Goal: Task Accomplishment & Management: Manage account settings

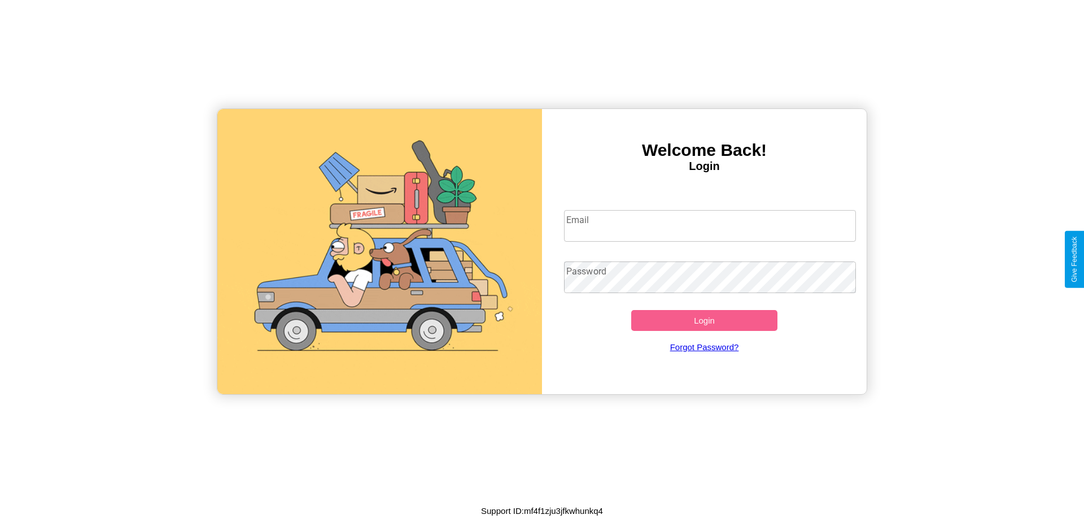
click at [710, 225] on input "Email" at bounding box center [710, 226] width 293 height 32
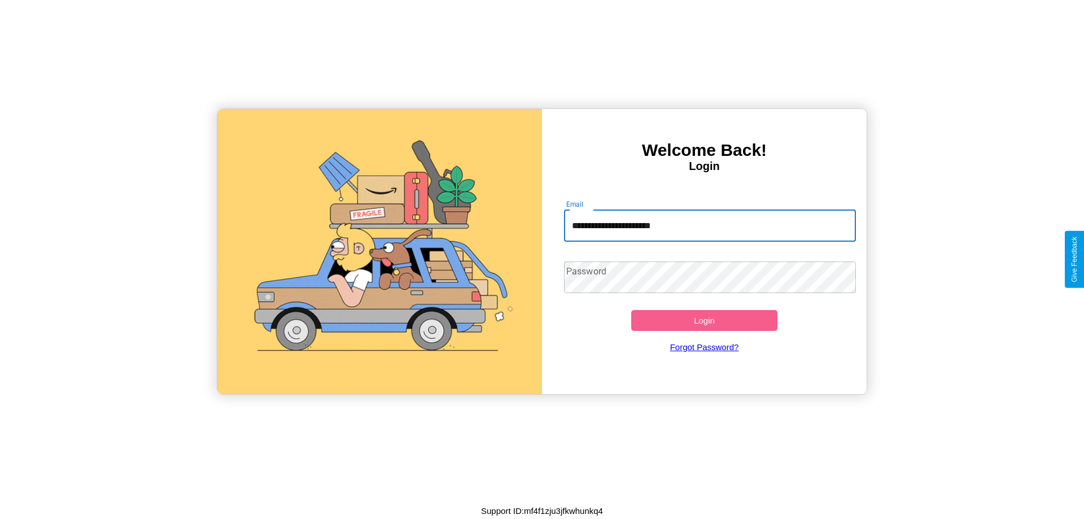
type input "**********"
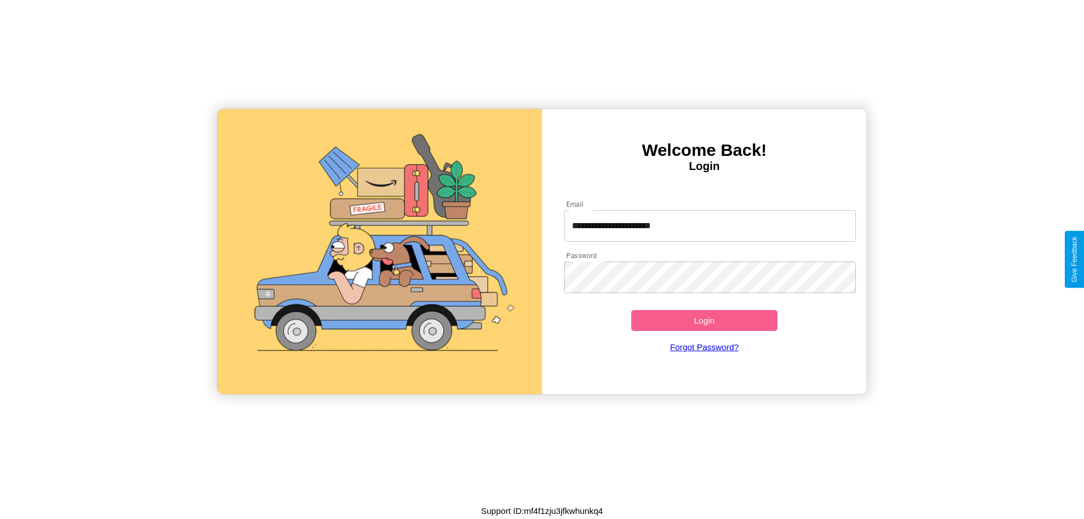
click at [704, 320] on button "Login" at bounding box center [704, 320] width 146 height 21
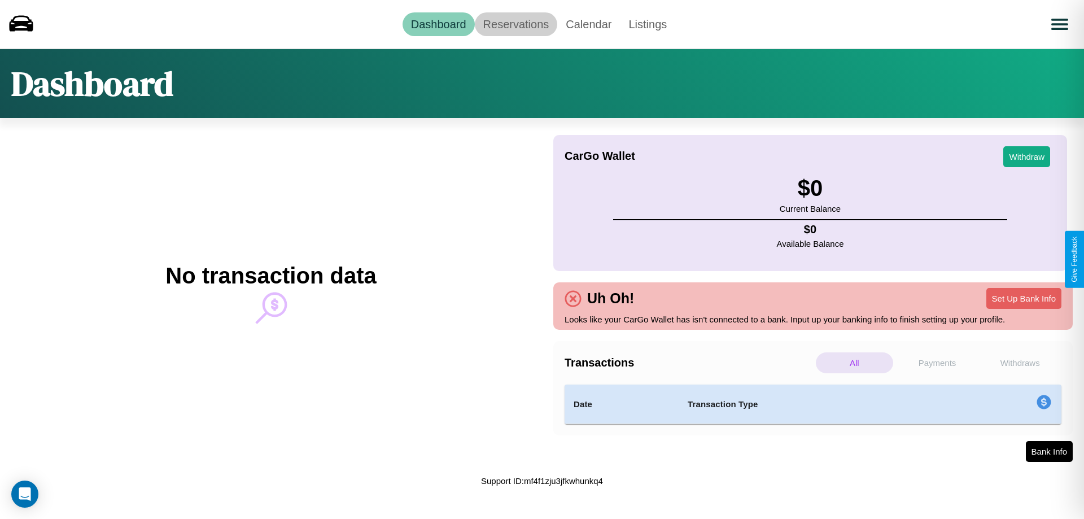
click at [516, 24] on link "Reservations" at bounding box center [516, 24] width 83 height 24
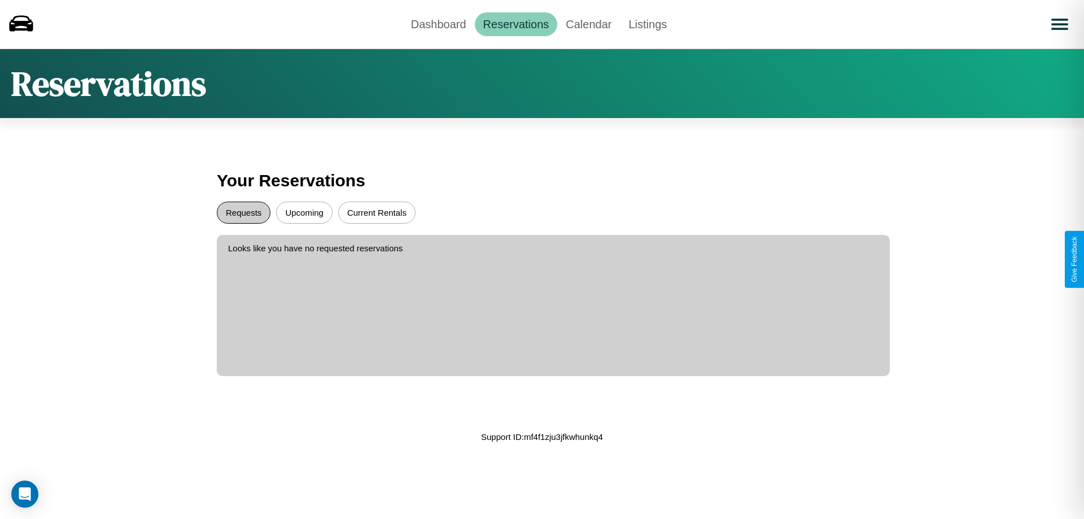
click at [243, 212] on button "Requests" at bounding box center [244, 213] width 54 height 22
click at [304, 212] on button "Upcoming" at bounding box center [304, 213] width 56 height 22
click at [438, 24] on link "Dashboard" at bounding box center [439, 24] width 72 height 24
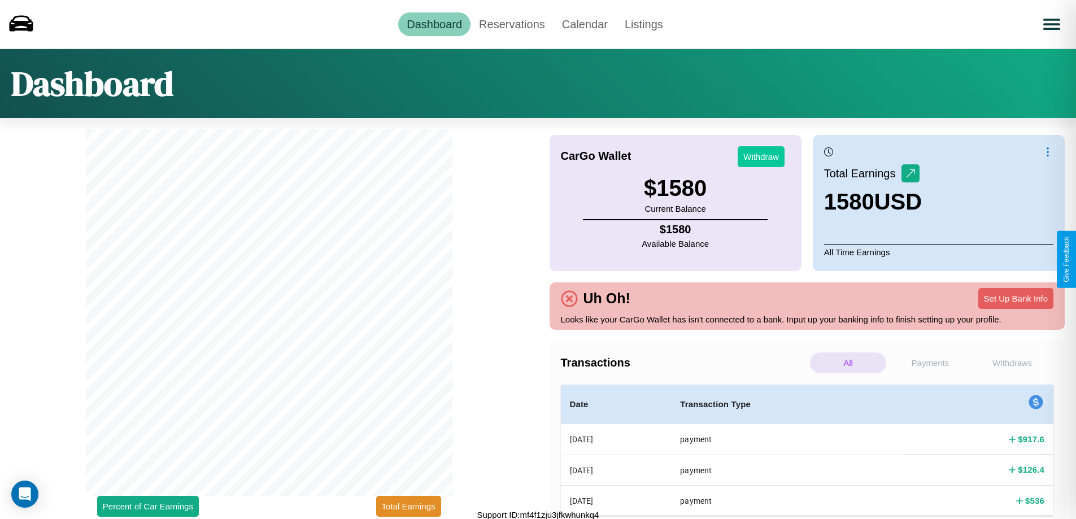
click at [761, 156] on button "Withdraw" at bounding box center [761, 156] width 47 height 21
